Goal: Task Accomplishment & Management: Complete application form

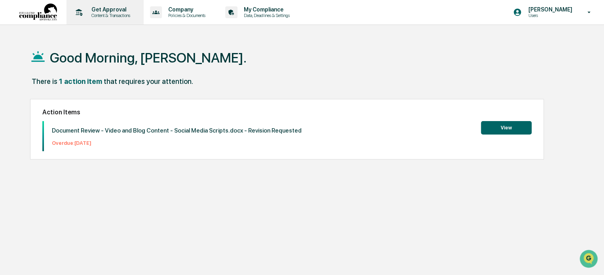
click at [116, 10] on p "Get Approval" at bounding box center [109, 9] width 49 height 6
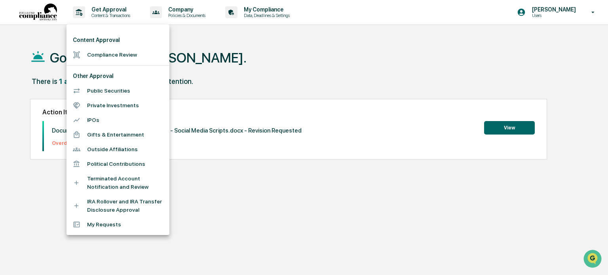
click at [123, 53] on li "Compliance Review" at bounding box center [117, 54] width 103 height 15
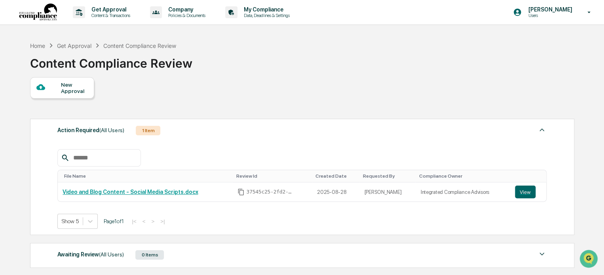
click at [71, 86] on div "New Approval" at bounding box center [74, 88] width 27 height 13
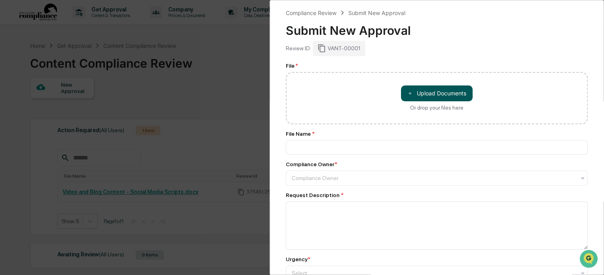
click at [440, 91] on button "＋ Upload Documents" at bounding box center [437, 93] width 72 height 16
type input "**********"
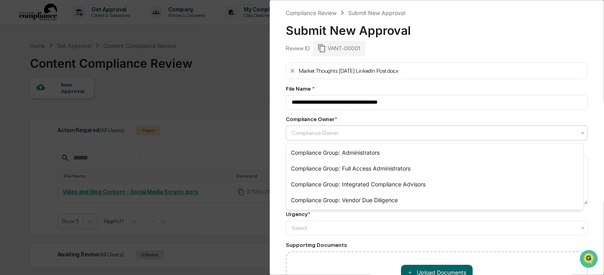
click at [331, 135] on div at bounding box center [434, 133] width 284 height 8
click at [355, 182] on div "Compliance Group: Integrated Compliance Advisors" at bounding box center [434, 185] width 297 height 16
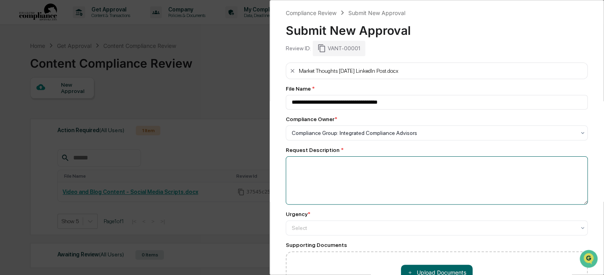
click at [334, 169] on textarea at bounding box center [437, 180] width 302 height 48
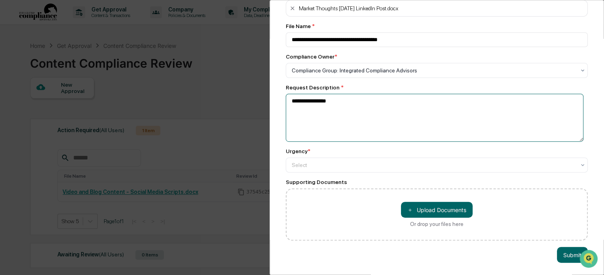
scroll to position [68, 0]
type textarea "**********"
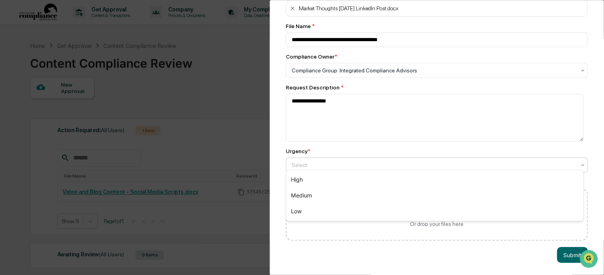
click at [333, 161] on div at bounding box center [434, 165] width 284 height 8
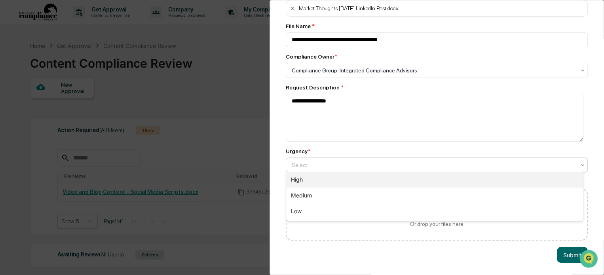
drag, startPoint x: 336, startPoint y: 174, endPoint x: 351, endPoint y: 185, distance: 19.0
click at [336, 174] on div "High" at bounding box center [434, 180] width 297 height 16
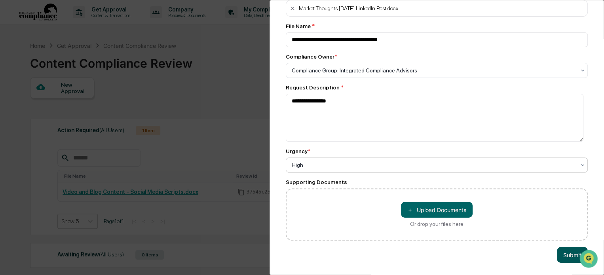
click at [561, 251] on button "Submit" at bounding box center [572, 255] width 31 height 16
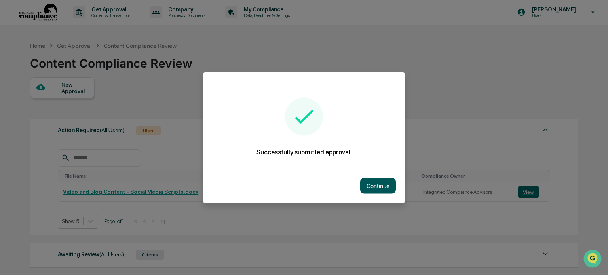
click at [380, 180] on button "Continue" at bounding box center [378, 186] width 36 height 16
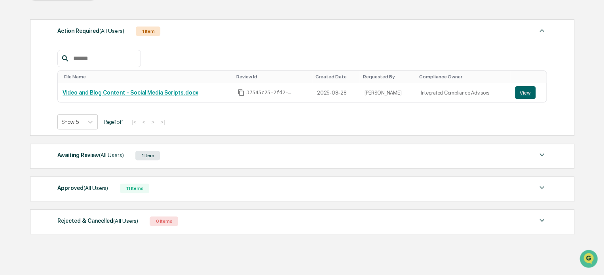
scroll to position [117, 0]
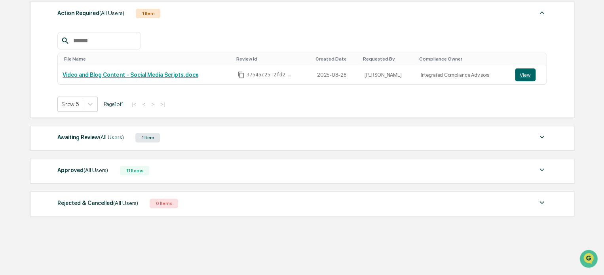
click at [93, 136] on div "Awaiting Review (All Users)" at bounding box center [90, 137] width 66 height 10
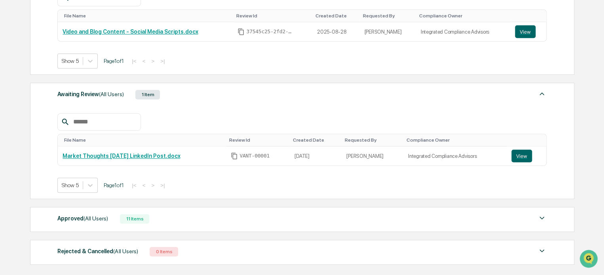
scroll to position [196, 0]
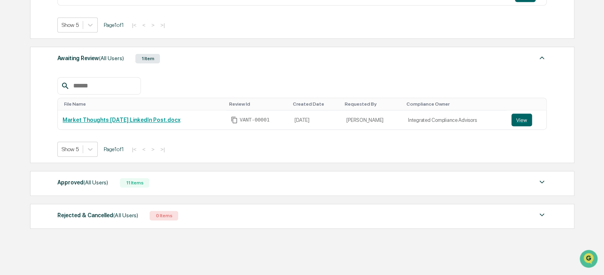
click at [87, 181] on span "(All Users)" at bounding box center [96, 182] width 25 height 6
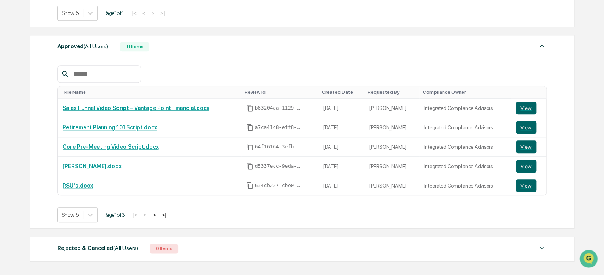
scroll to position [315, 0]
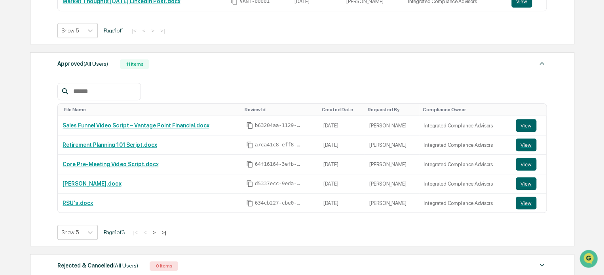
click at [158, 233] on button ">" at bounding box center [154, 232] width 8 height 7
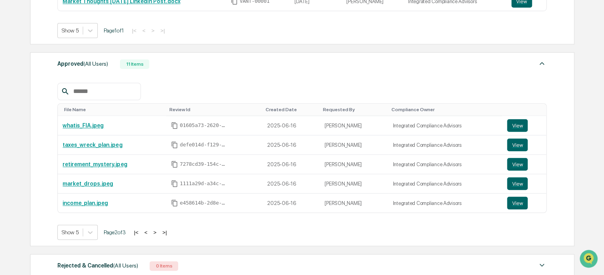
click at [148, 231] on button "<" at bounding box center [146, 232] width 8 height 7
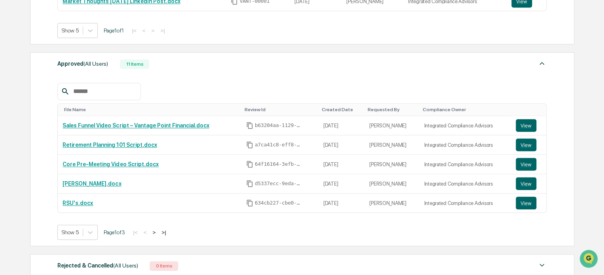
click at [158, 231] on button ">" at bounding box center [154, 232] width 8 height 7
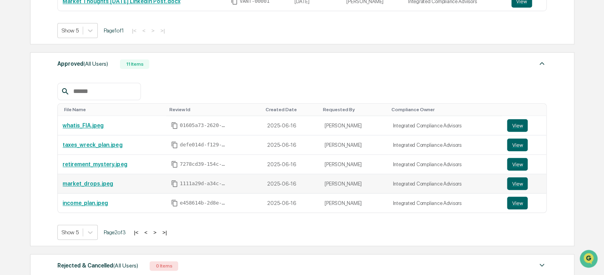
click at [98, 186] on link "market_drops.jpeg" at bounding box center [88, 183] width 51 height 6
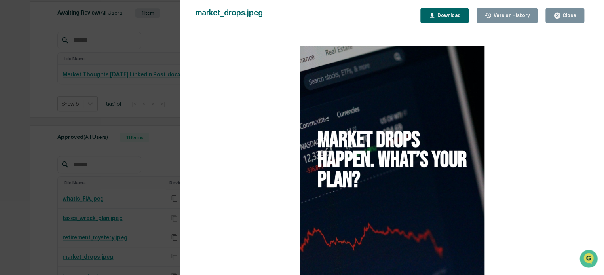
scroll to position [139, 0]
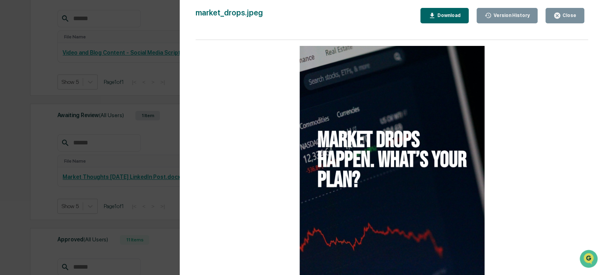
click at [136, 171] on div "Version History [DATE] 03:07 PM [PERSON_NAME] market_drops.jpeg Close Version H…" at bounding box center [302, 137] width 604 height 275
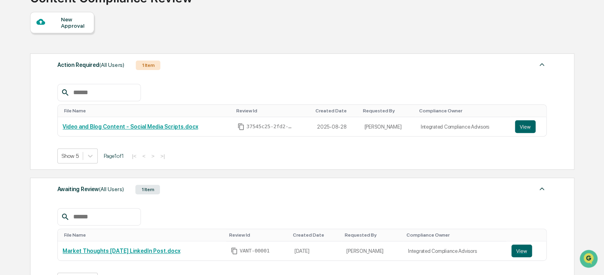
scroll to position [0, 0]
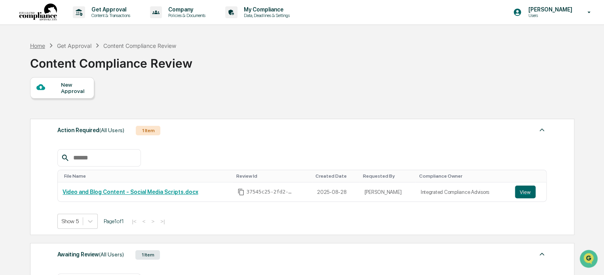
click at [35, 45] on div "Home" at bounding box center [37, 45] width 15 height 7
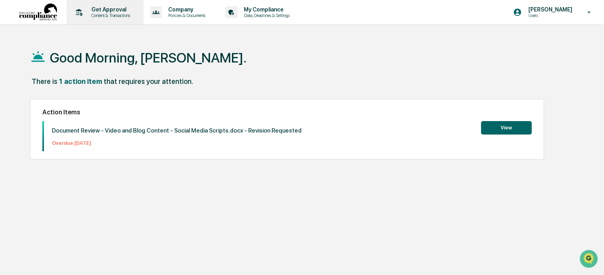
click at [93, 17] on p "Content & Transactions" at bounding box center [109, 16] width 49 height 6
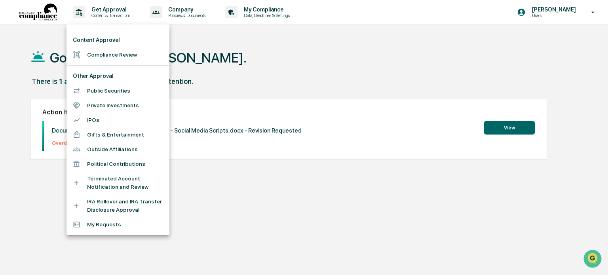
click at [276, 87] on div at bounding box center [304, 137] width 608 height 275
